Goal: Task Accomplishment & Management: Complete application form

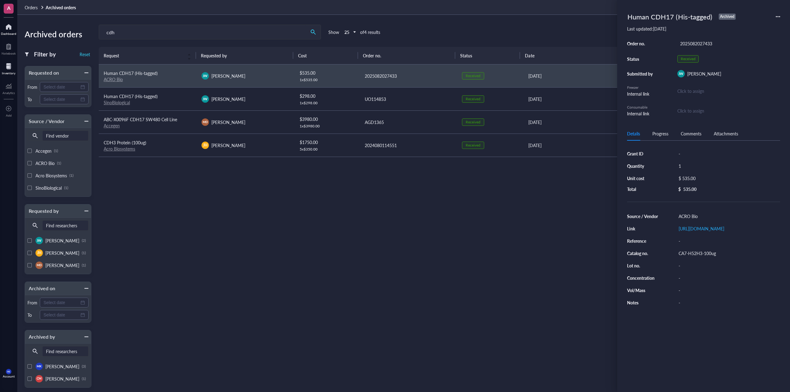
click at [12, 30] on div at bounding box center [8, 27] width 15 height 10
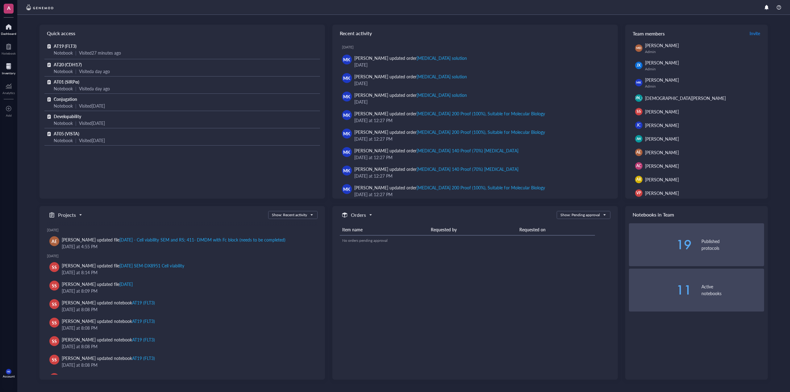
click at [9, 74] on div "Inventory" at bounding box center [9, 73] width 14 height 4
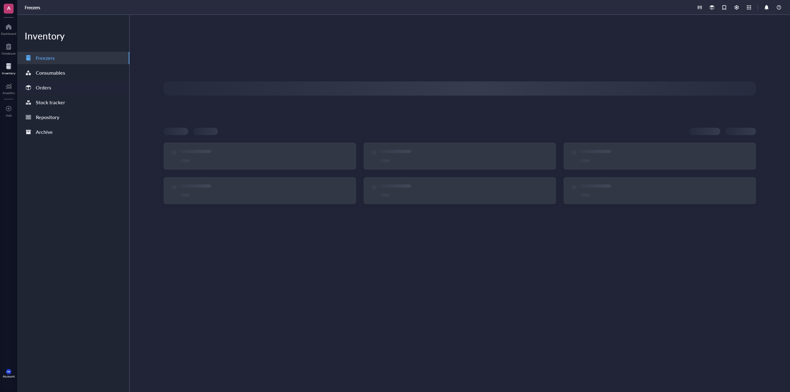
click at [32, 85] on div at bounding box center [28, 88] width 10 height 10
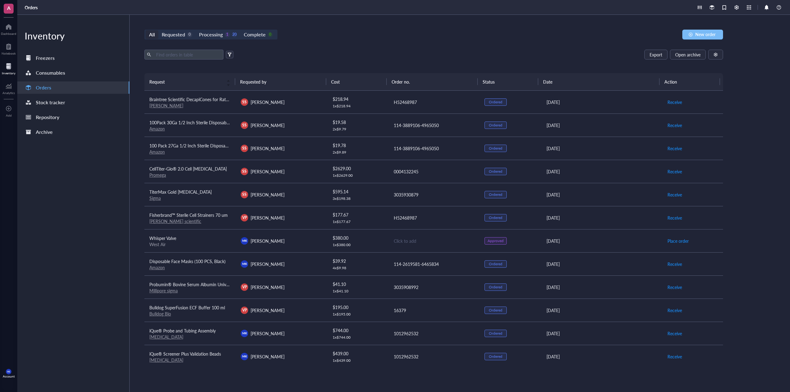
click at [713, 32] on span "New order" at bounding box center [705, 34] width 20 height 5
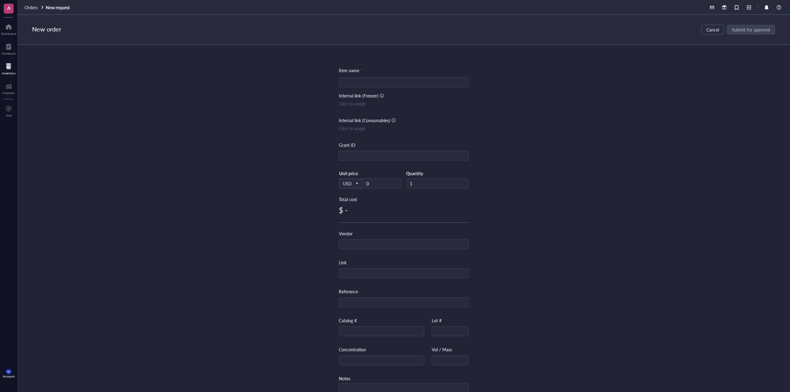
click at [411, 92] on div "Item name * Internal link (Freezer) Click to assign Internal link (Consumables)…" at bounding box center [404, 238] width 130 height 342
click at [404, 88] on div "Item name * Internal link (Freezer) Click to assign Internal link (Consumables)…" at bounding box center [404, 238] width 130 height 342
click at [403, 85] on input "search" at bounding box center [403, 82] width 122 height 9
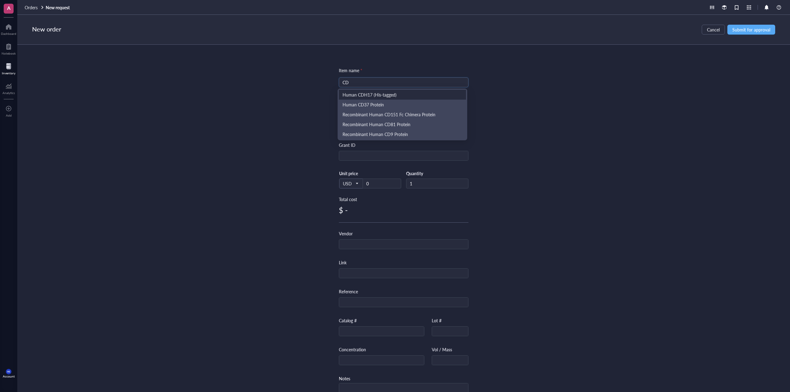
click at [412, 90] on div "Human CDH17 (His-tagged)" at bounding box center [402, 95] width 127 height 10
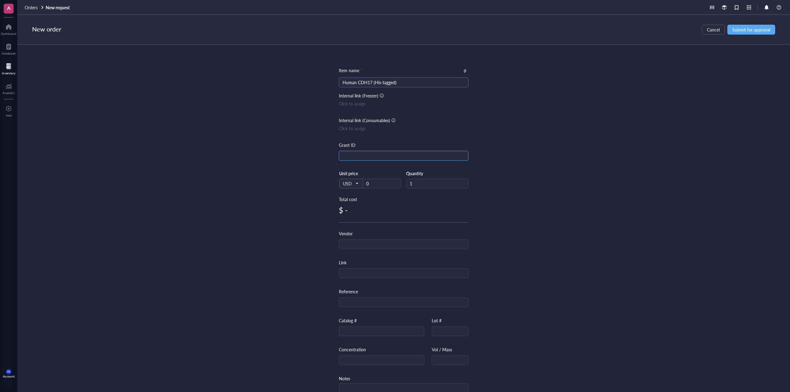
type input "Human CDH17 (His-tagged)"
click at [387, 155] on input "text" at bounding box center [403, 156] width 129 height 10
drag, startPoint x: 374, startPoint y: 215, endPoint x: 373, endPoint y: 218, distance: 3.1
drag, startPoint x: 373, startPoint y: 218, endPoint x: 356, endPoint y: 240, distance: 28.0
click at [356, 240] on input "text" at bounding box center [403, 245] width 129 height 10
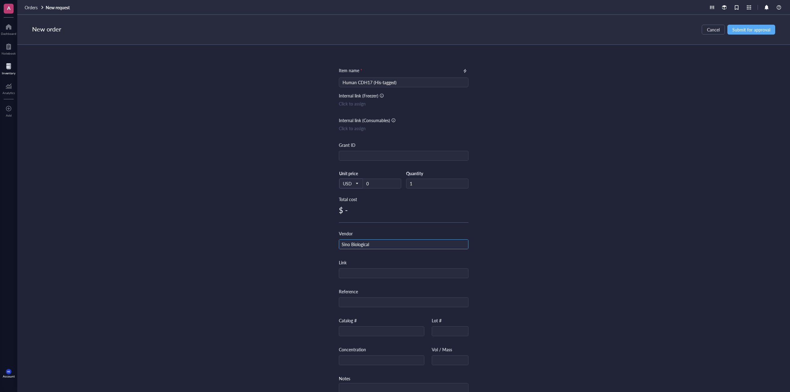
type input "Sino Biological"
click at [361, 282] on div "Item name * Human CDH17 (His-tagged) Internal link (Freezer) Click to assign In…" at bounding box center [404, 238] width 130 height 342
click at [360, 281] on div "Item name * Human CDH17 (His-tagged) Internal link (Freezer) Click to assign In…" at bounding box center [404, 238] width 130 height 342
click at [360, 276] on input "text" at bounding box center [403, 274] width 129 height 10
paste input "Cat: 11360-H08H"
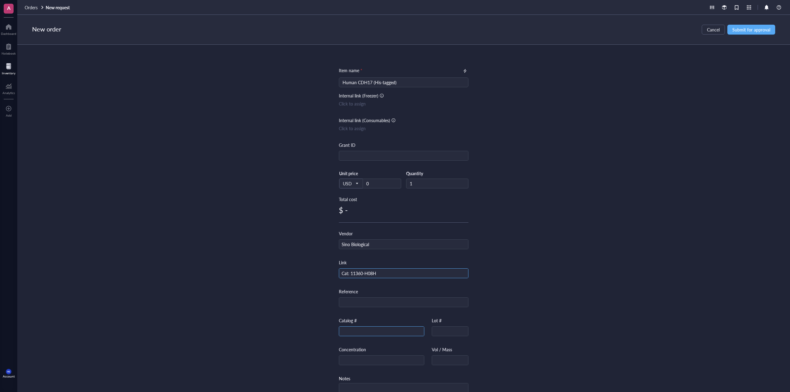
type input "Cat: 11360-H08H"
click at [359, 327] on input "text" at bounding box center [381, 332] width 85 height 10
paste input "Cat: 11360-H08H"
type input "Cat: 11360-H08H"
click at [373, 271] on input "Cat: 11360-H08H" at bounding box center [403, 274] width 129 height 10
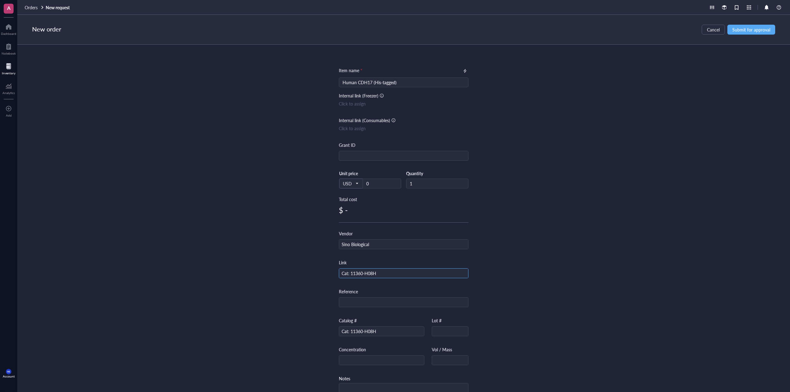
click at [373, 271] on input "Cat: 11360-H08H" at bounding box center [403, 274] width 129 height 10
paste input "[URL][DOMAIN_NAME]"
type input "[URL][DOMAIN_NAME]"
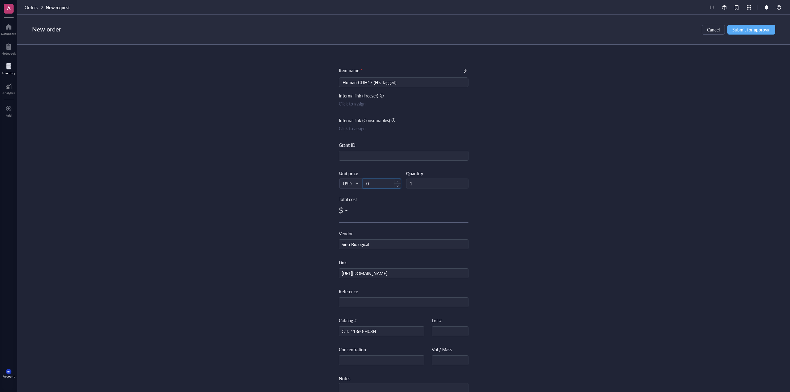
click at [364, 182] on input "0" at bounding box center [382, 183] width 38 height 9
drag, startPoint x: 366, startPoint y: 181, endPoint x: 347, endPoint y: 193, distance: 22.4
click at [347, 193] on div "USD Unit price 0" at bounding box center [370, 183] width 62 height 25
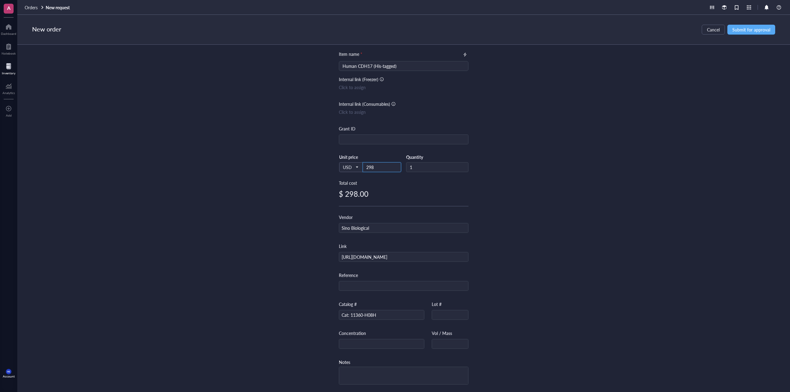
type input "298"
click at [480, 280] on div "Item name * Human CDH17 (His-tagged) Internal link (Freezer) Click to assign In…" at bounding box center [403, 218] width 772 height 347
click at [442, 341] on input "text" at bounding box center [450, 344] width 36 height 10
type input "100 ug"
click at [486, 298] on div "Item name * Human CDH17 (His-tagged) Internal link (Freezer) Click to assign In…" at bounding box center [403, 218] width 772 height 347
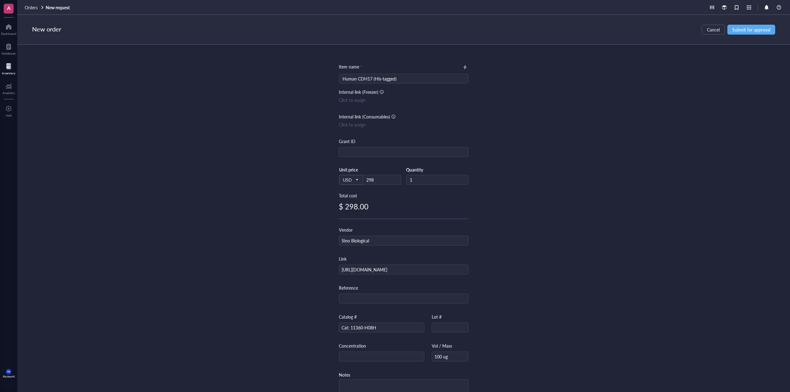
scroll to position [0, 0]
click at [734, 27] on span "Submit for approval" at bounding box center [751, 29] width 38 height 5
